Goal: Information Seeking & Learning: Learn about a topic

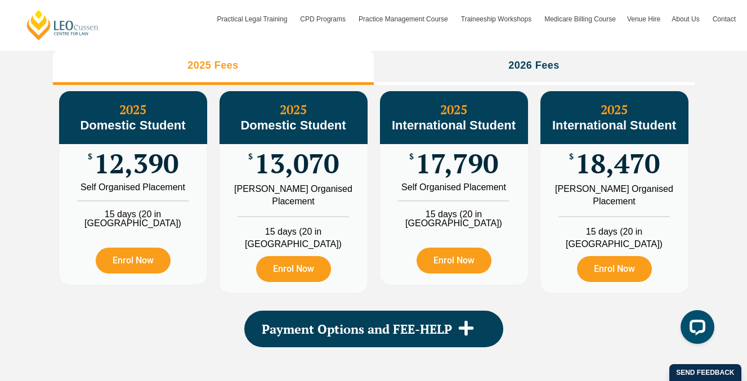
scroll to position [1277, 0]
